Goal: Contribute content: Add original content to the website for others to see

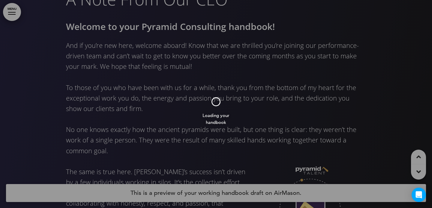
scroll to position [816, 0]
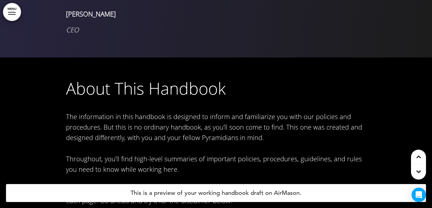
click at [14, 10] on link "MENU" at bounding box center [12, 12] width 18 height 18
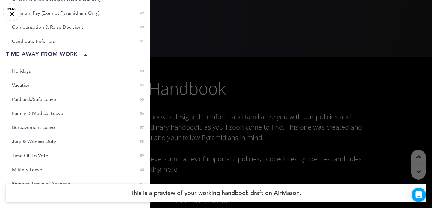
scroll to position [724, 0]
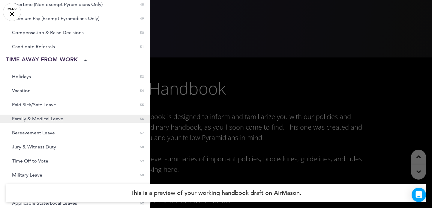
click at [42, 122] on link "Family & Medical Leave 0 56" at bounding box center [75, 119] width 150 height 8
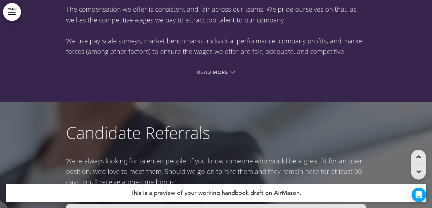
scroll to position [15863, 0]
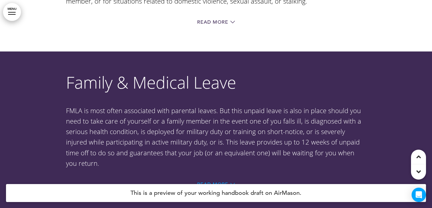
click at [228, 182] on span "Read More" at bounding box center [212, 184] width 31 height 5
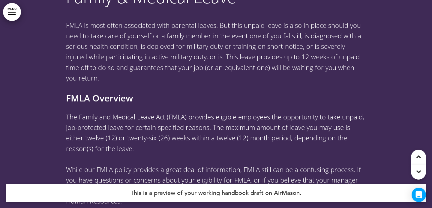
scroll to position [15949, 0]
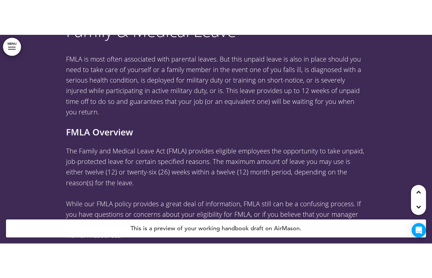
scroll to position [16443, 0]
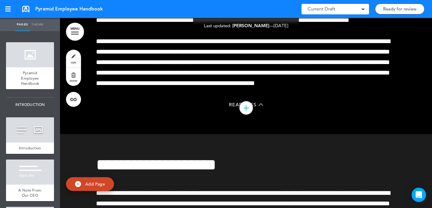
scroll to position [21497, 0]
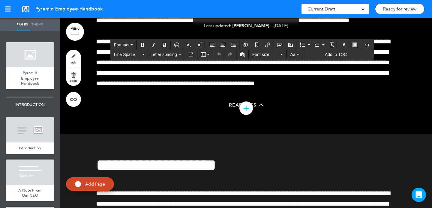
drag, startPoint x: 136, startPoint y: 81, endPoint x: 85, endPoint y: 82, distance: 51.3
click at [356, 44] on icon "button" at bounding box center [354, 45] width 5 height 5
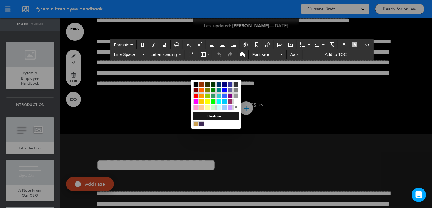
click at [236, 106] on div "x" at bounding box center [235, 107] width 5 height 5
click at [167, 123] on div at bounding box center [216, 104] width 432 height 208
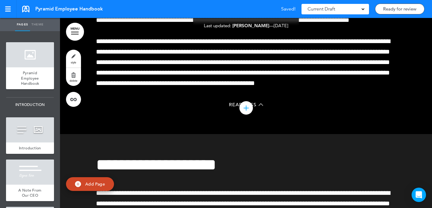
scroll to position [21497, 0]
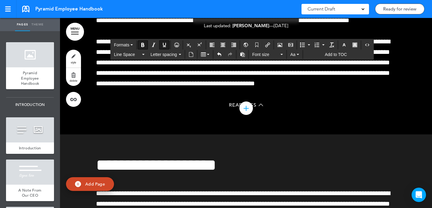
drag, startPoint x: 125, startPoint y: 85, endPoint x: 110, endPoint y: 85, distance: 14.4
drag, startPoint x: 216, startPoint y: 85, endPoint x: 79, endPoint y: 85, distance: 137.3
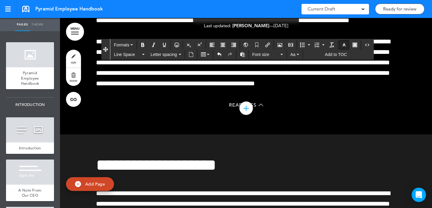
click at [344, 46] on icon "button" at bounding box center [343, 45] width 5 height 5
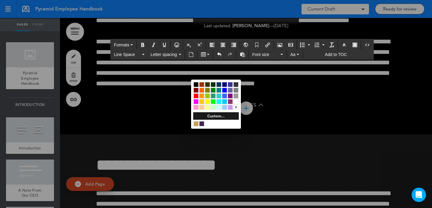
click at [236, 102] on div at bounding box center [235, 101] width 5 height 5
click at [163, 96] on div at bounding box center [216, 104] width 432 height 208
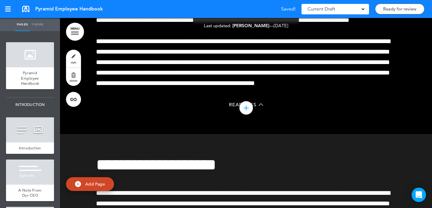
scroll to position [21497, 0]
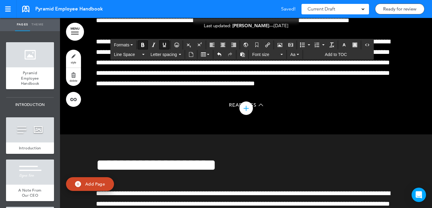
drag, startPoint x: 125, startPoint y: 85, endPoint x: 111, endPoint y: 85, distance: 14.7
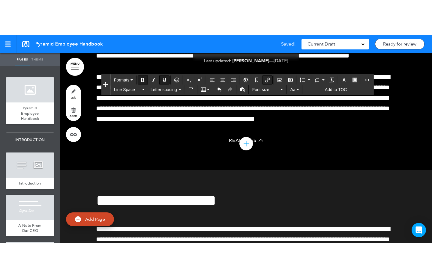
scroll to position [21497, 0]
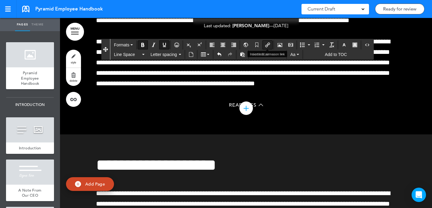
click at [268, 46] on icon "Insert/edit airmason link" at bounding box center [267, 45] width 5 height 5
type input "****"
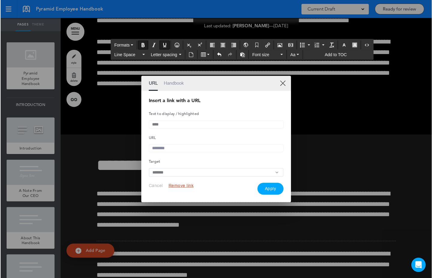
scroll to position [21847, 0]
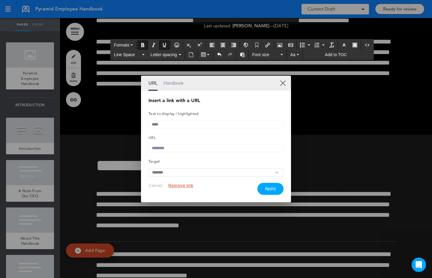
click at [177, 84] on link "Handbook" at bounding box center [173, 83] width 20 height 15
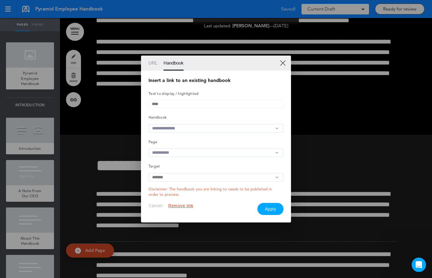
click at [185, 126] on input "text" at bounding box center [215, 128] width 135 height 9
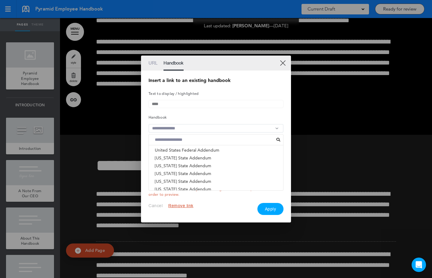
scroll to position [399, 0]
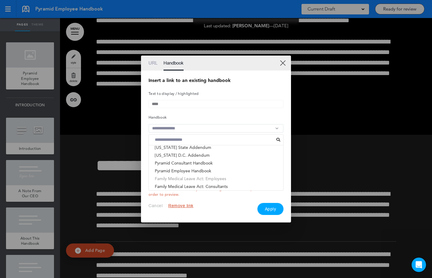
click at [191, 180] on li "Family Medical Leave Act: Employees" at bounding box center [216, 178] width 134 height 8
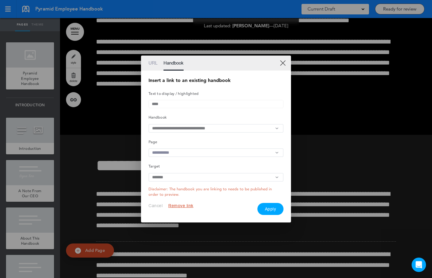
click at [184, 156] on input "text" at bounding box center [215, 152] width 135 height 9
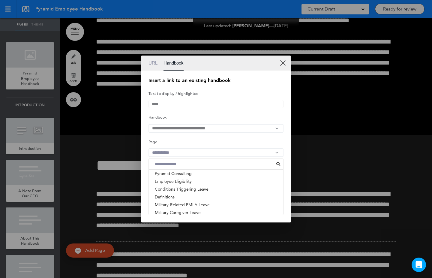
click at [183, 141] on h5 "Page" at bounding box center [215, 141] width 135 height 8
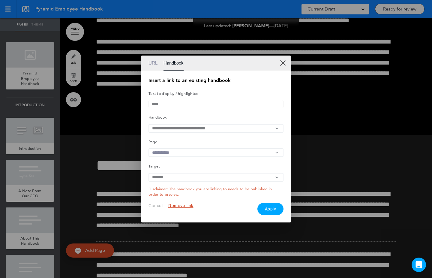
click at [272, 208] on button "Apply" at bounding box center [270, 209] width 26 height 12
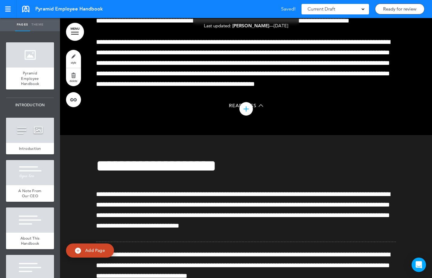
scroll to position [21847, 0]
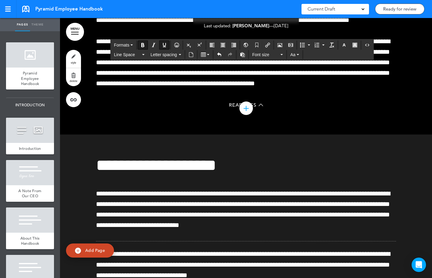
scroll to position [21847, 0]
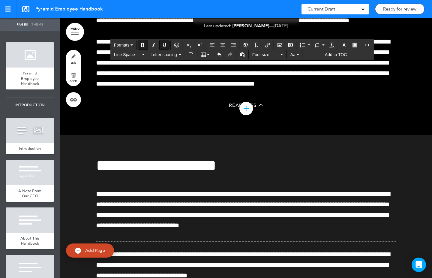
drag, startPoint x: 125, startPoint y: 85, endPoint x: 112, endPoint y: 85, distance: 13.2
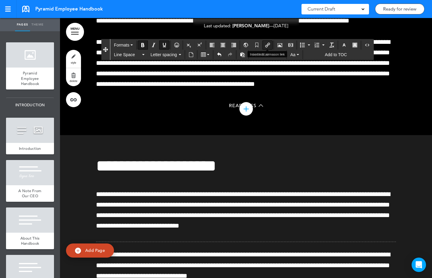
scroll to position [21847, 0]
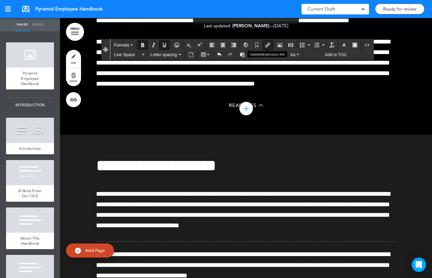
click at [269, 43] on icon "Insert/edit airmason link" at bounding box center [267, 45] width 5 height 5
type input "****"
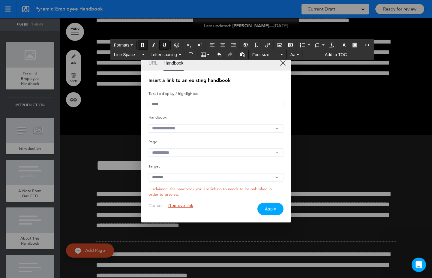
click at [180, 129] on input "text" at bounding box center [215, 128] width 135 height 9
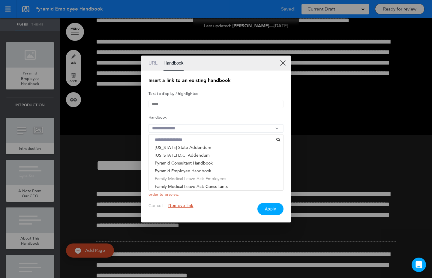
click at [184, 178] on li "Family Medical Leave Act: Employees" at bounding box center [216, 178] width 134 height 8
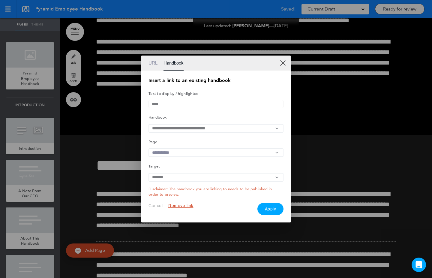
click at [179, 155] on input "text" at bounding box center [215, 152] width 135 height 9
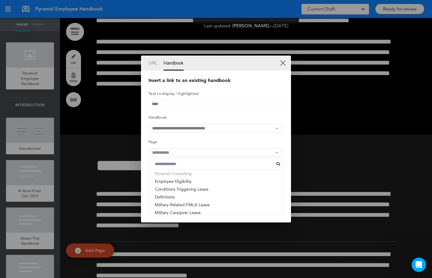
click at [173, 176] on li "Pyramid Consulting" at bounding box center [216, 173] width 134 height 8
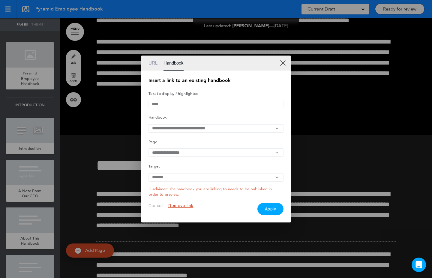
click at [264, 208] on button "Apply" at bounding box center [270, 209] width 26 height 12
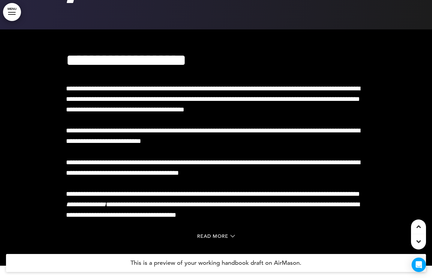
scroll to position [16277, 0]
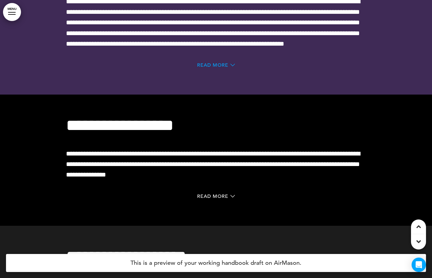
click at [218, 67] on span "Read More" at bounding box center [212, 65] width 31 height 5
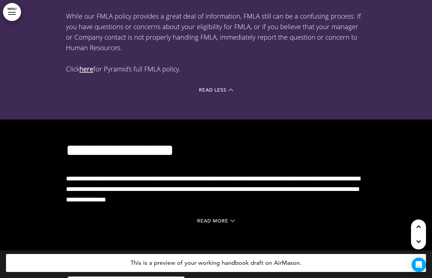
scroll to position [16399, 0]
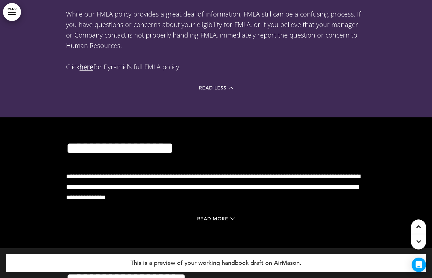
click at [87, 71] on strong "here" at bounding box center [86, 66] width 14 height 9
click at [90, 71] on strong "here" at bounding box center [86, 66] width 14 height 9
drag, startPoint x: 95, startPoint y: 206, endPoint x: 82, endPoint y: 206, distance: 13.2
click at [82, 71] on span "Click here for Pyramid’s full FMLA policy." at bounding box center [123, 66] width 114 height 9
click at [82, 71] on strong "here" at bounding box center [86, 66] width 14 height 9
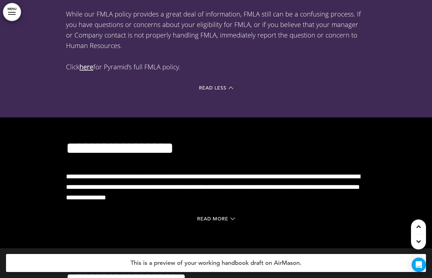
click at [89, 71] on strong "here" at bounding box center [86, 66] width 14 height 9
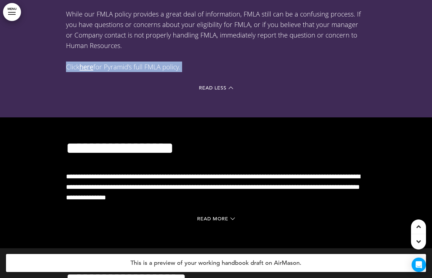
click at [89, 71] on strong "here" at bounding box center [86, 66] width 14 height 9
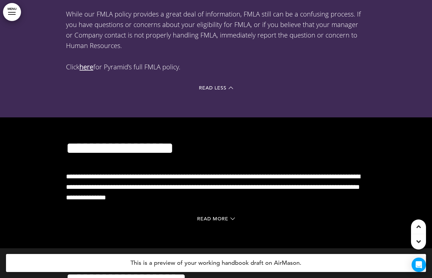
click at [90, 71] on strong "here" at bounding box center [86, 66] width 14 height 9
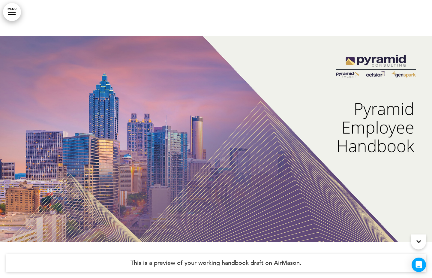
click at [10, 14] on div at bounding box center [11, 14] width 7 height 1
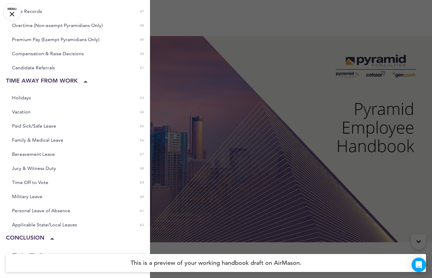
scroll to position [744, 0]
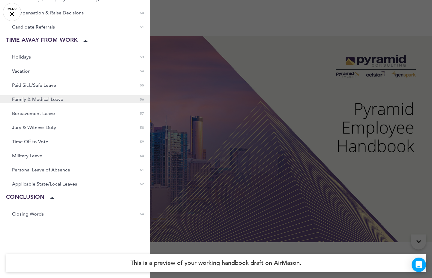
click at [48, 99] on span "Family & Medical Leave" at bounding box center [37, 99] width 51 height 5
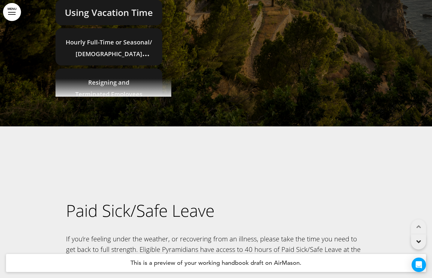
scroll to position [16357, 0]
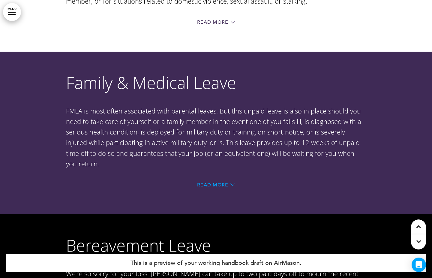
click at [233, 182] on icon at bounding box center [232, 184] width 4 height 4
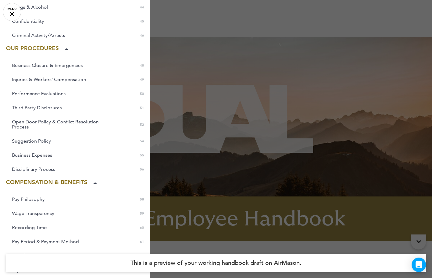
scroll to position [960, 0]
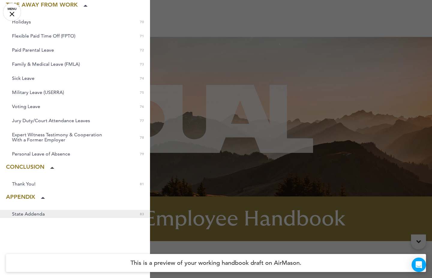
click at [39, 215] on span "State Addenda" at bounding box center [28, 213] width 33 height 5
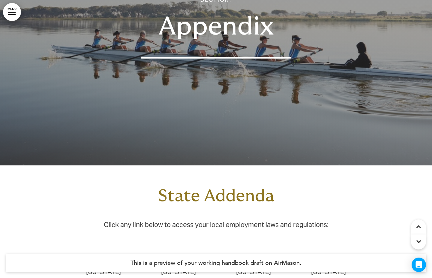
scroll to position [20722, 0]
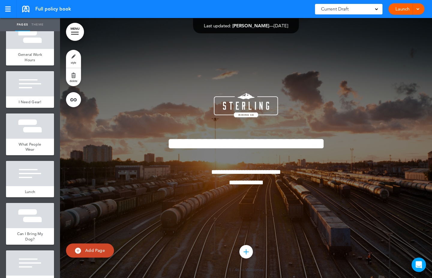
scroll to position [1352, 0]
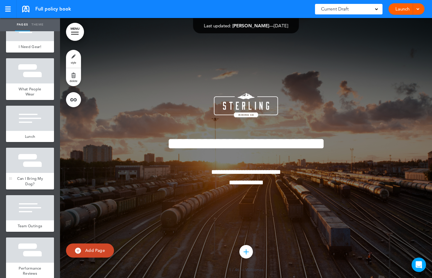
click at [41, 168] on div at bounding box center [30, 159] width 48 height 25
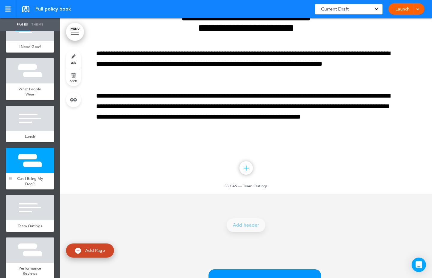
scroll to position [1959, 0]
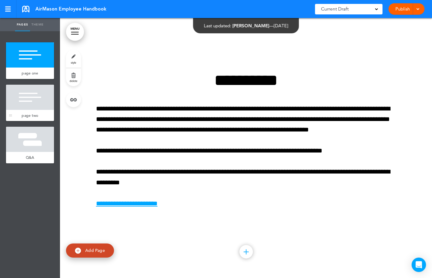
click at [36, 118] on div "page two" at bounding box center [30, 115] width 48 height 11
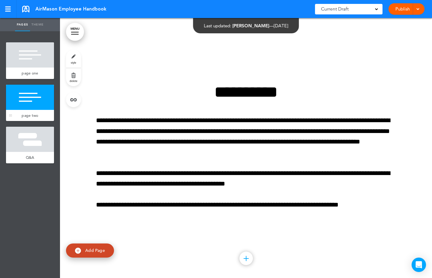
scroll to position [260, 0]
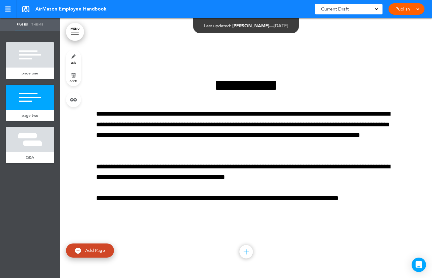
click at [37, 71] on span "page one" at bounding box center [30, 72] width 16 height 5
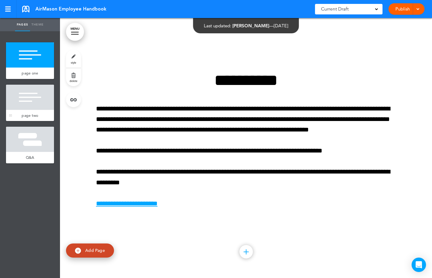
click at [35, 103] on div at bounding box center [30, 97] width 48 height 25
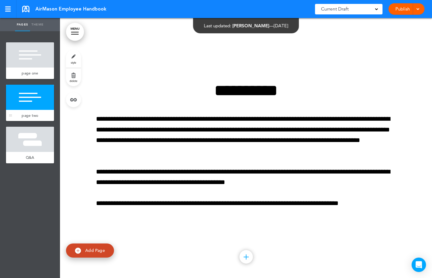
scroll to position [260, 0]
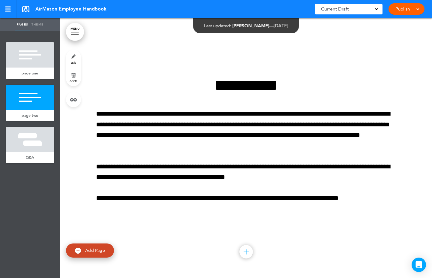
click at [384, 200] on p "**********" at bounding box center [246, 198] width 300 height 10
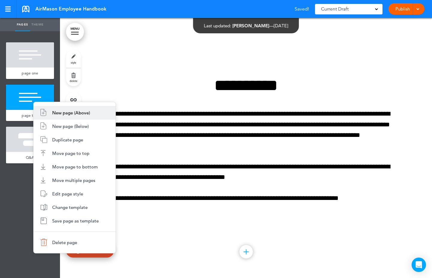
click at [49, 111] on li "New page (Above)" at bounding box center [75, 112] width 82 height 13
type input "********"
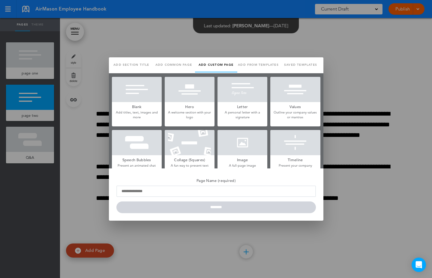
scroll to position [334, 0]
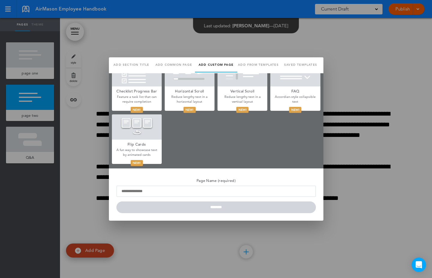
click at [232, 85] on div at bounding box center [242, 73] width 50 height 25
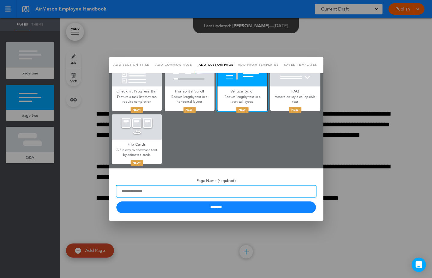
click at [212, 192] on input "Page Name (required)" at bounding box center [215, 190] width 199 height 11
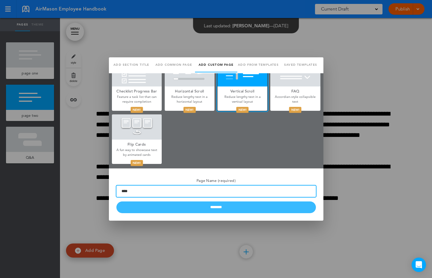
type input "****"
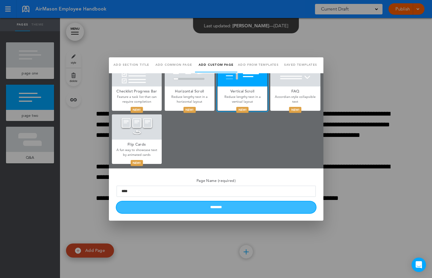
click at [200, 211] on input "********" at bounding box center [215, 207] width 199 height 12
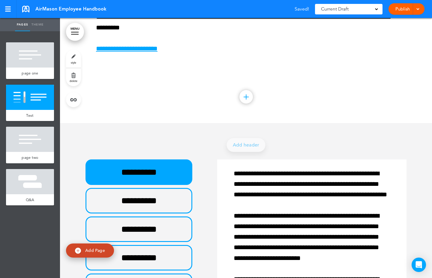
scroll to position [152, 0]
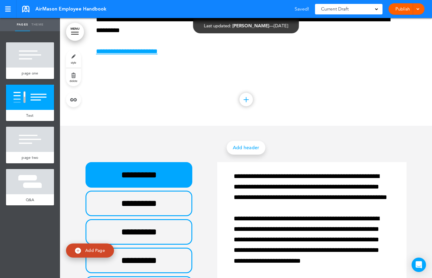
click at [251, 147] on link "Add header" at bounding box center [246, 148] width 39 height 14
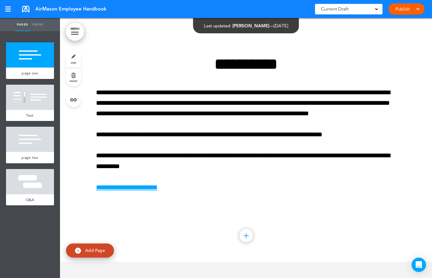
scroll to position [0, 0]
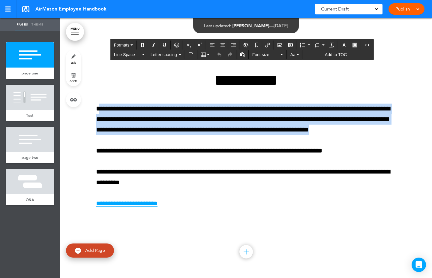
drag, startPoint x: 99, startPoint y: 108, endPoint x: 400, endPoint y: 127, distance: 301.5
click at [400, 127] on div "**********" at bounding box center [246, 148] width 372 height 260
copy p "**********"
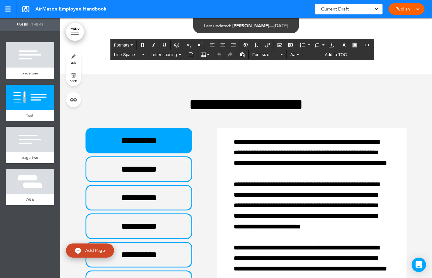
scroll to position [202, 0]
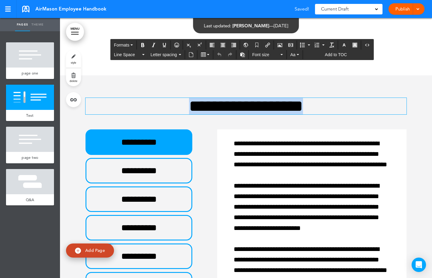
drag, startPoint x: 322, startPoint y: 111, endPoint x: 124, endPoint y: 102, distance: 197.4
click at [124, 102] on h1 "**********" at bounding box center [245, 106] width 321 height 16
paste div
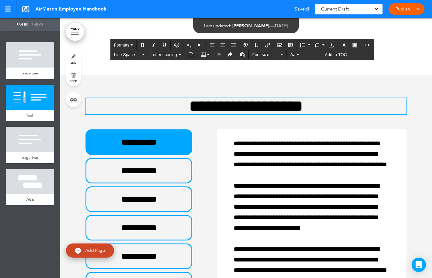
click at [301, 80] on div "**********" at bounding box center [245, 250] width 321 height 351
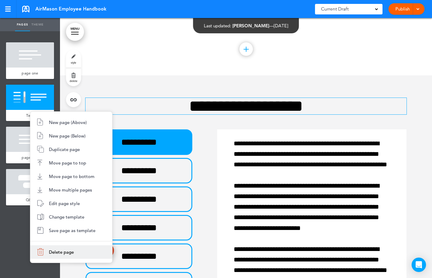
click at [56, 254] on span "Delete page" at bounding box center [61, 252] width 25 height 6
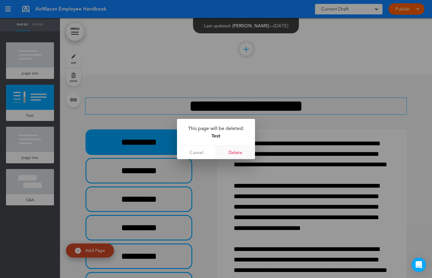
click at [237, 152] on link "Delete" at bounding box center [235, 151] width 39 height 13
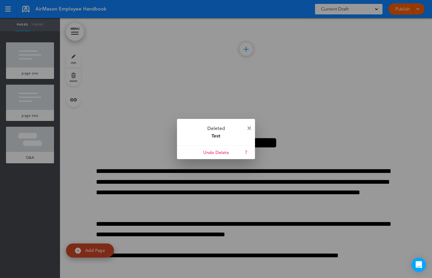
click at [250, 128] on img at bounding box center [249, 128] width 4 height 4
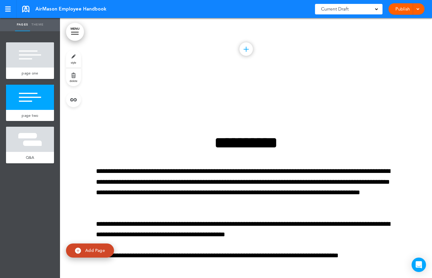
click at [250, 128] on div "**********" at bounding box center [246, 205] width 300 height 186
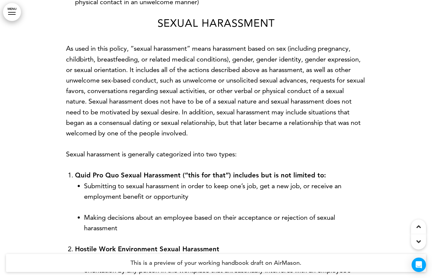
scroll to position [4606, 0]
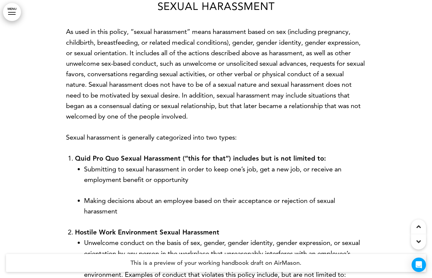
click at [10, 10] on link "MENU" at bounding box center [12, 12] width 18 height 18
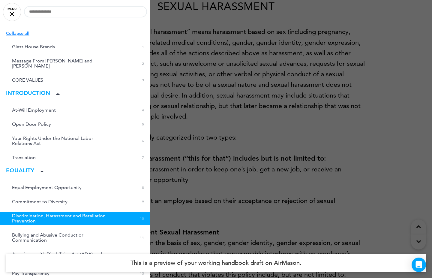
click at [245, 29] on div at bounding box center [216, 139] width 432 height 278
